Goal: Task Accomplishment & Management: Manage account settings

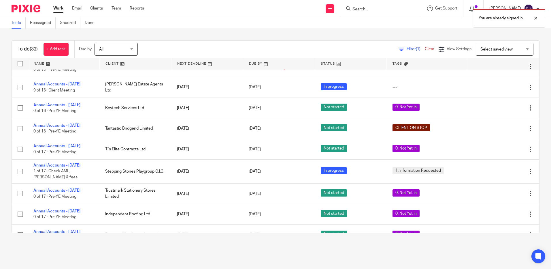
scroll to position [490, 0]
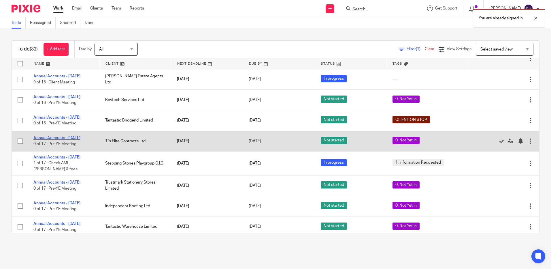
click at [80, 140] on link "Annual Accounts - [DATE]" at bounding box center [56, 138] width 47 height 4
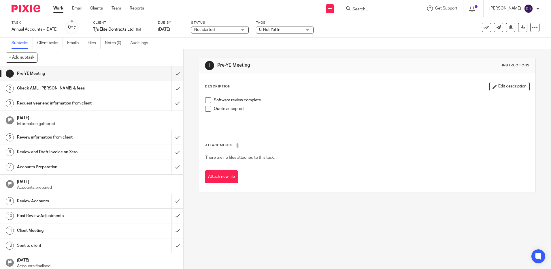
click at [249, 27] on div "Not started Not started" at bounding box center [220, 30] width 58 height 7
click at [226, 48] on li "In progress" at bounding box center [231, 51] width 57 height 12
drag, startPoint x: 318, startPoint y: 29, endPoint x: 311, endPoint y: 35, distance: 9.5
click at [314, 29] on div "0. Not Yet In" at bounding box center [285, 30] width 58 height 7
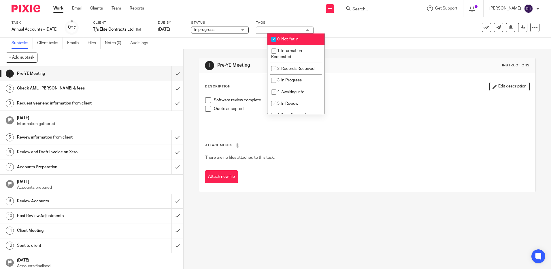
click at [274, 38] on input "checkbox" at bounding box center [273, 39] width 11 height 11
checkbox input "false"
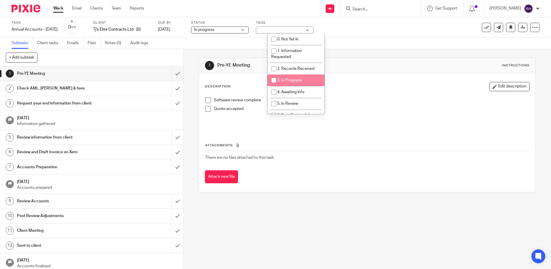
click at [273, 80] on input "checkbox" at bounding box center [273, 80] width 11 height 11
checkbox input "true"
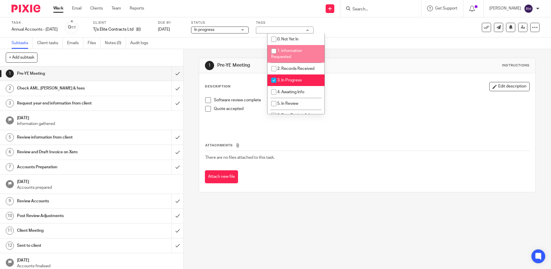
click at [183, 40] on div "Subtasks Client tasks Emails Files Notes (0) Audit logs" at bounding box center [275, 43] width 551 height 12
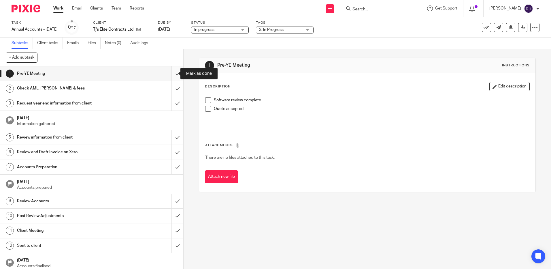
click at [172, 71] on input "submit" at bounding box center [91, 73] width 183 height 14
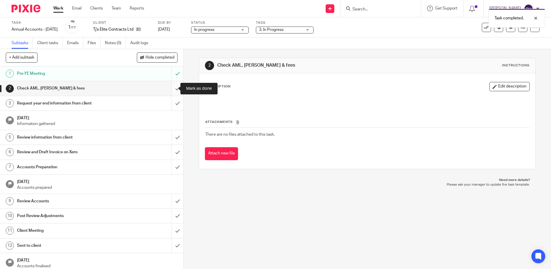
click at [170, 88] on input "submit" at bounding box center [91, 88] width 183 height 14
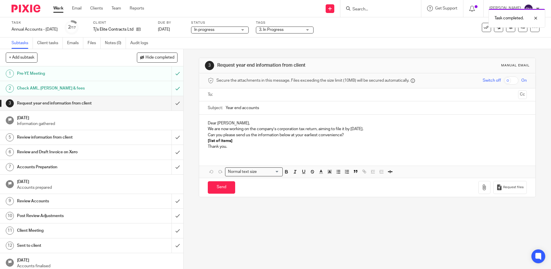
click at [20, 8] on img at bounding box center [26, 9] width 29 height 8
